Goal: Transaction & Acquisition: Obtain resource

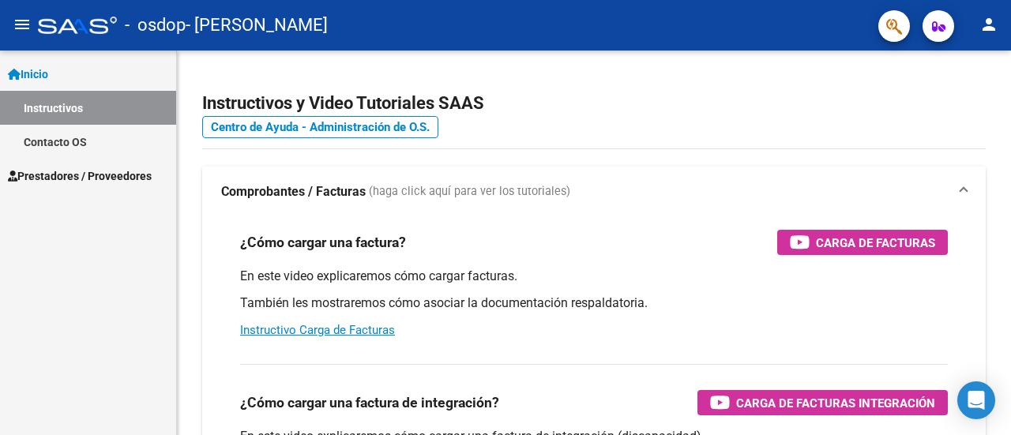
click at [54, 176] on span "Prestadores / Proveedores" at bounding box center [80, 175] width 144 height 17
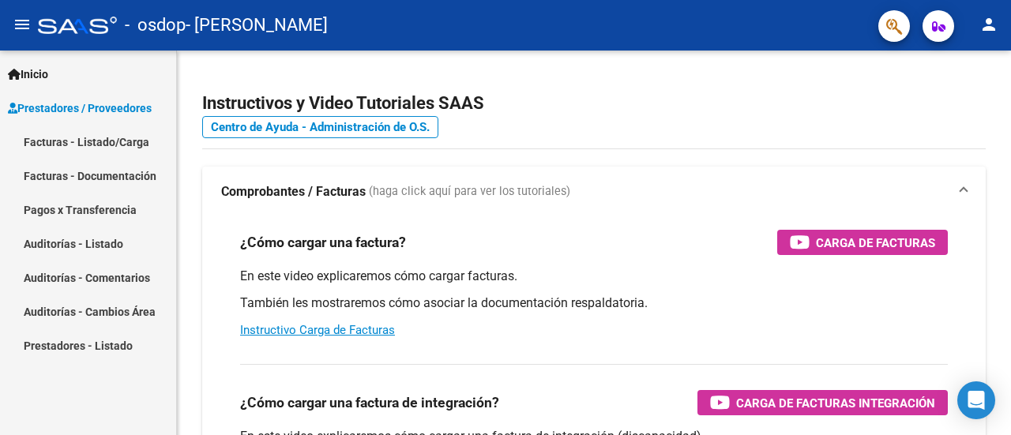
click at [76, 145] on link "Facturas - Listado/Carga" at bounding box center [88, 142] width 176 height 34
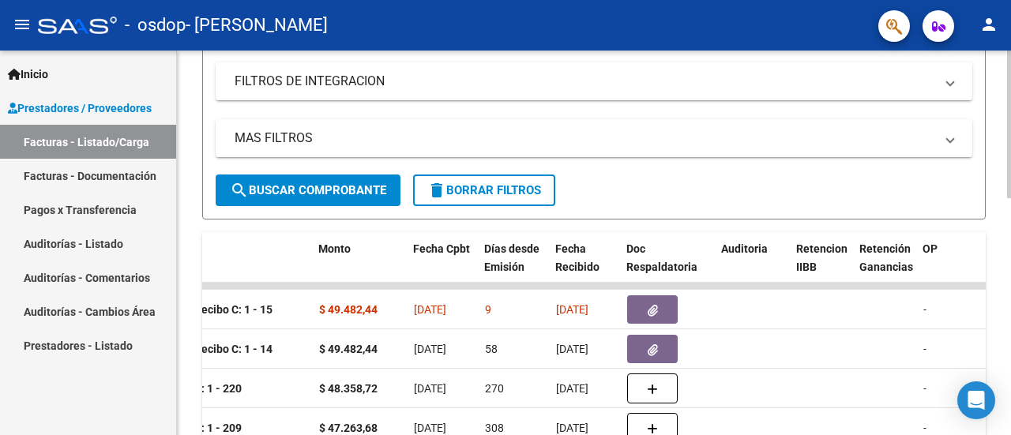
scroll to position [378, 0]
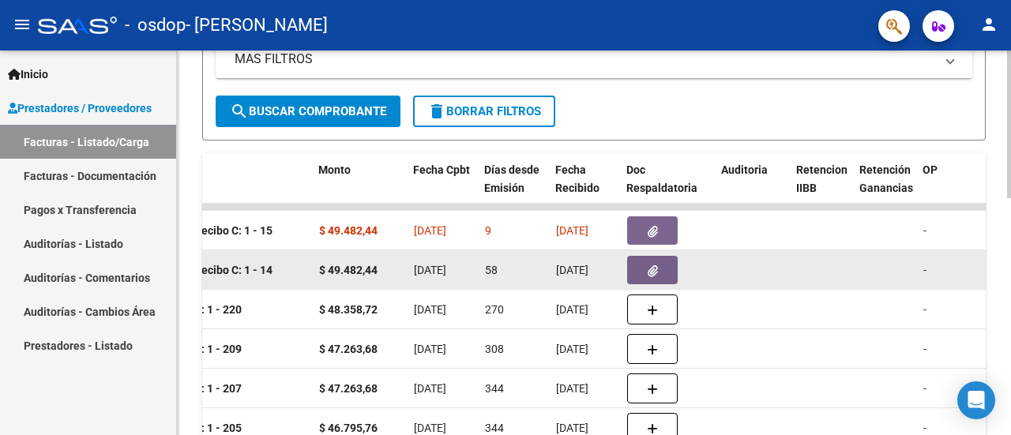
click at [666, 274] on button "button" at bounding box center [652, 270] width 51 height 28
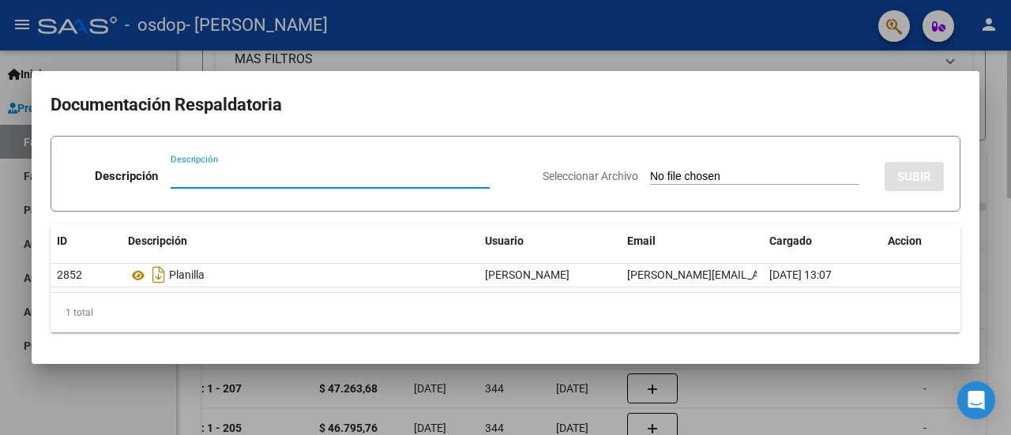
click at [475, 51] on div at bounding box center [505, 217] width 1011 height 435
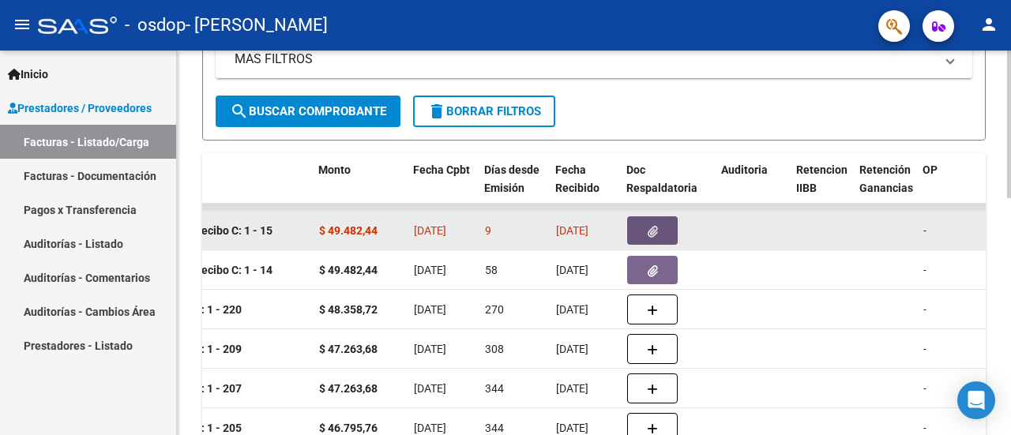
click at [663, 232] on button "button" at bounding box center [652, 230] width 51 height 28
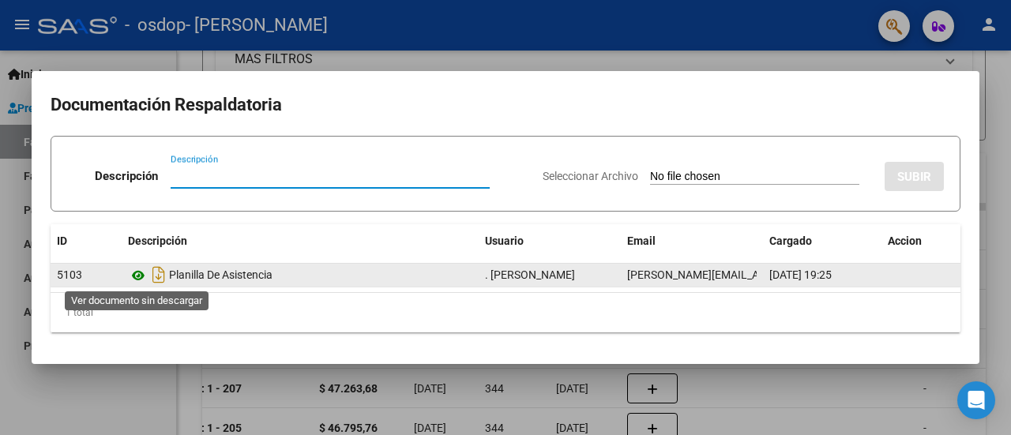
click at [141, 275] on icon at bounding box center [138, 275] width 21 height 19
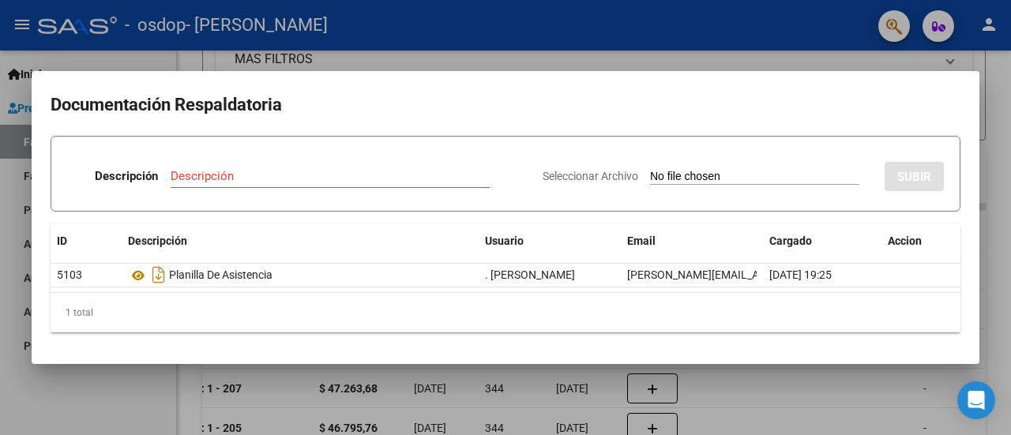
click at [115, 39] on div at bounding box center [505, 217] width 1011 height 435
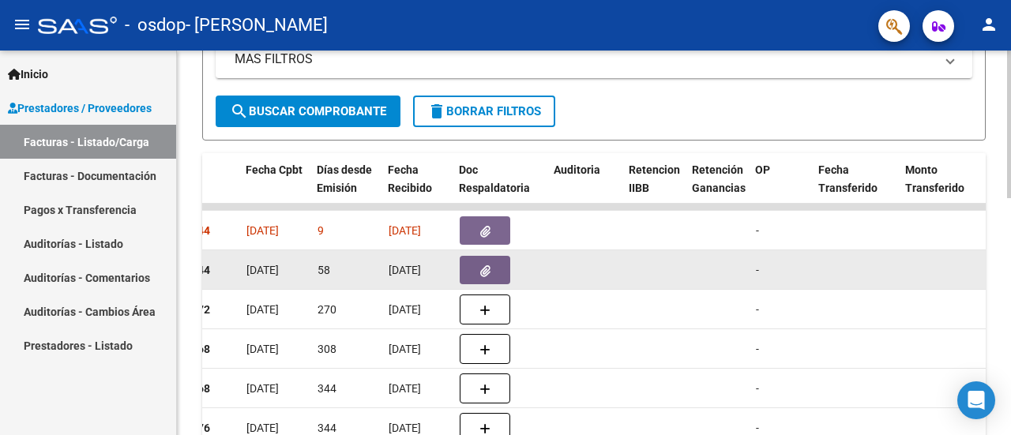
click at [490, 271] on button "button" at bounding box center [485, 270] width 51 height 28
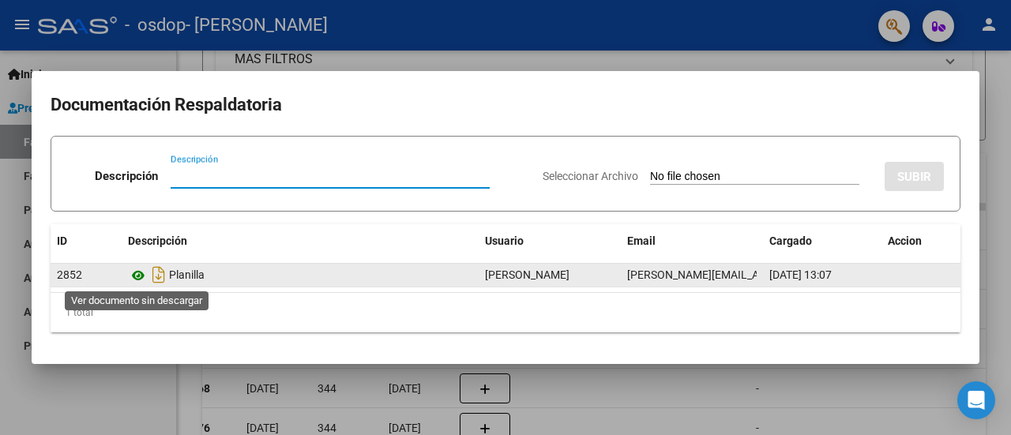
click at [135, 272] on icon at bounding box center [138, 275] width 21 height 19
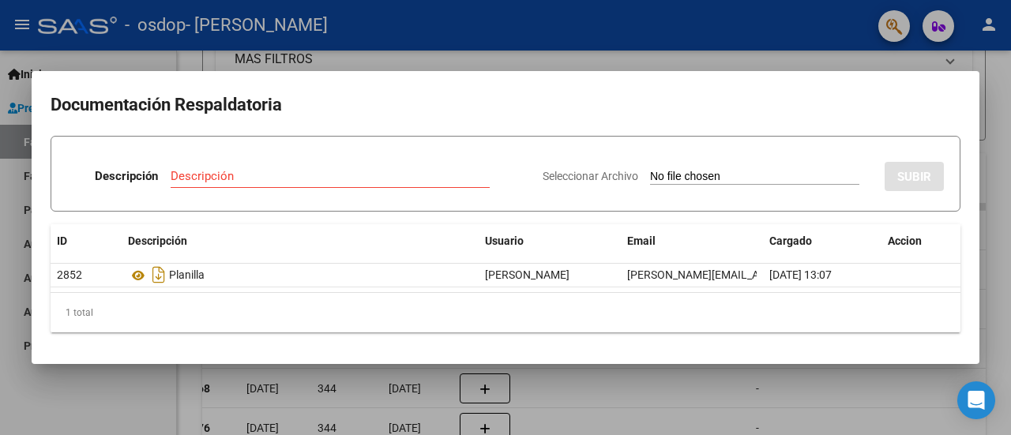
click at [959, 336] on mat-dialog-content "Documentación Respaldatoria Descripción Descripción Seleccionar Archivo SUBIR I…" at bounding box center [506, 217] width 948 height 255
